Goal: Information Seeking & Learning: Learn about a topic

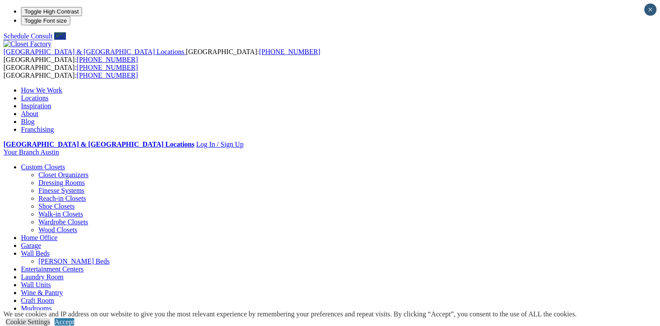
scroll to position [15, 0]
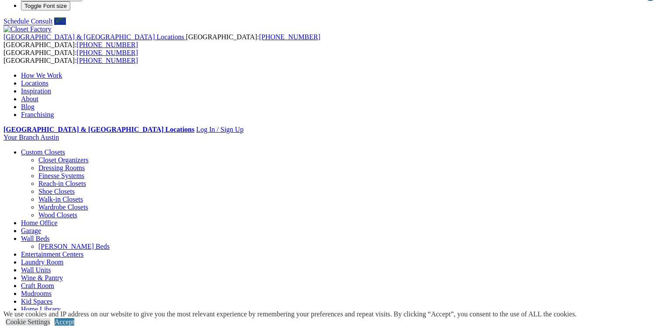
click at [49, 156] on ul "Closet Organizers Dressing Rooms Finesse Systems Reach-in Closets Shoe Closets …" at bounding box center [339, 187] width 636 height 63
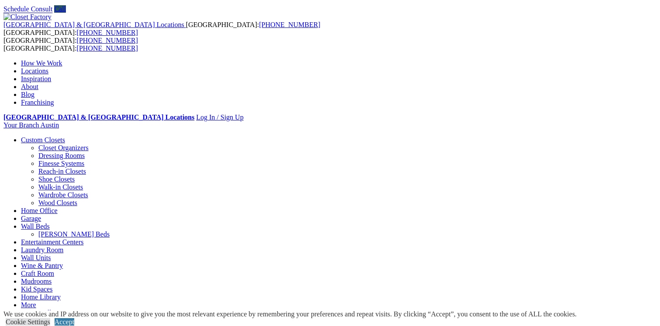
scroll to position [27, 0]
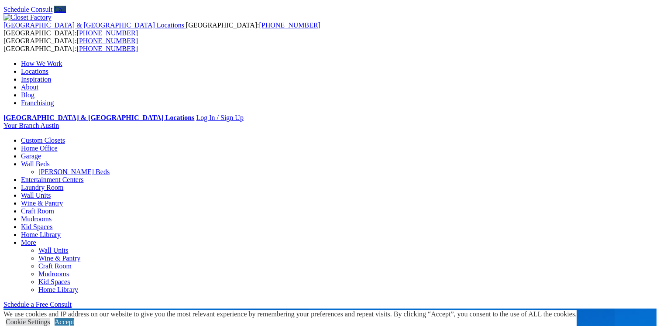
click at [65, 137] on link "Custom Closets" at bounding box center [43, 140] width 44 height 7
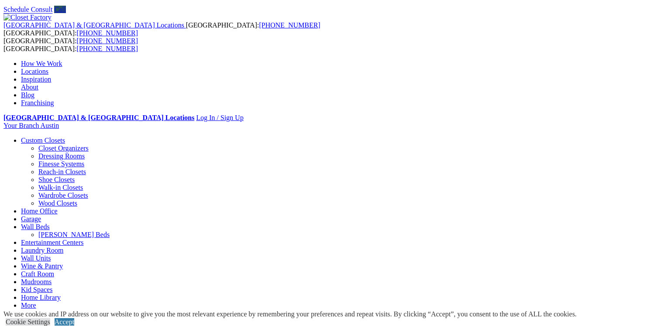
click at [47, 192] on link "Wardrobe Closets" at bounding box center [63, 195] width 50 height 7
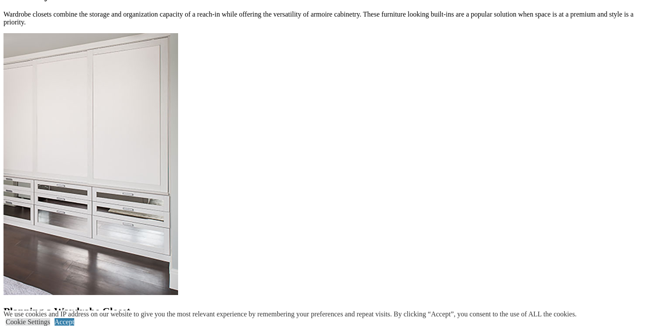
scroll to position [834, 0]
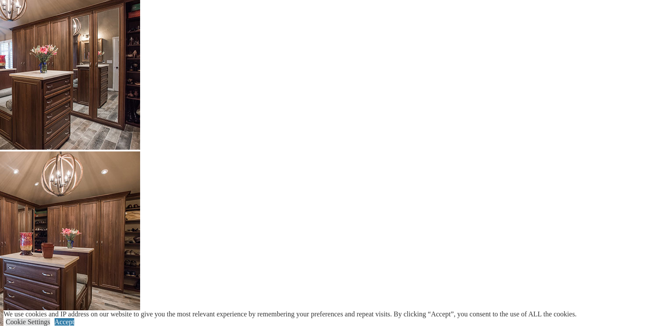
scroll to position [1413, 0]
